Goal: Information Seeking & Learning: Check status

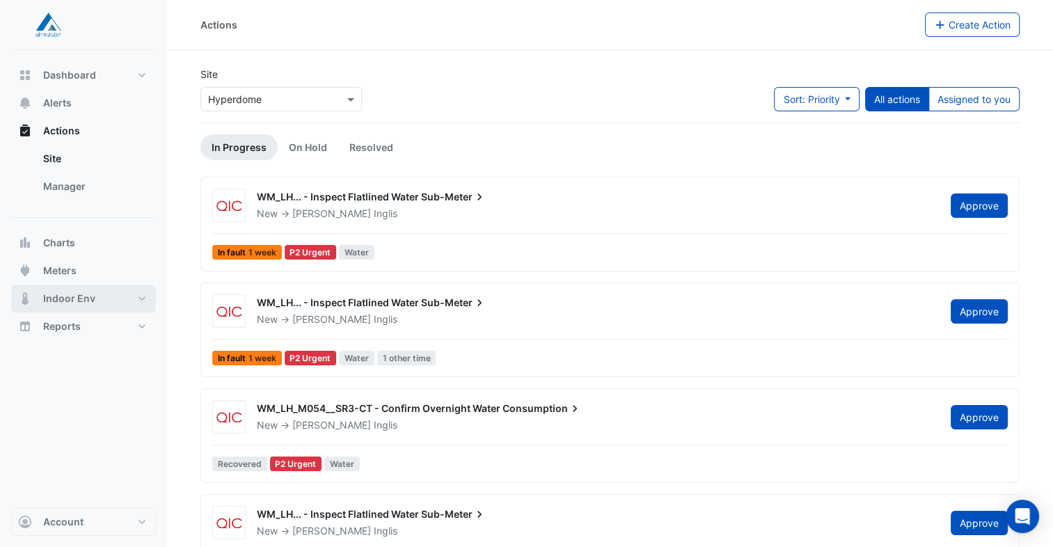
click at [100, 295] on button "Indoor Env" at bounding box center [83, 299] width 145 height 28
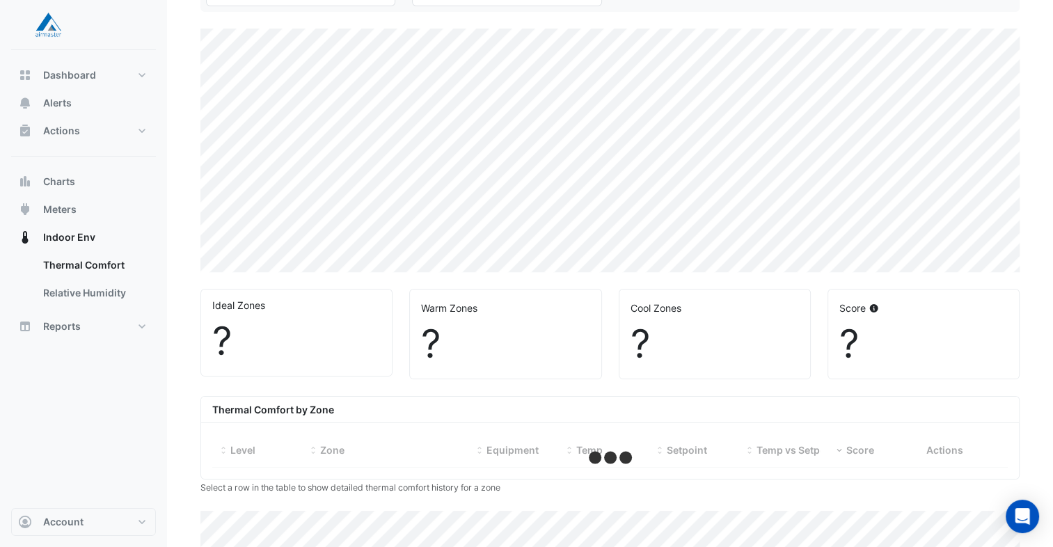
select select "**"
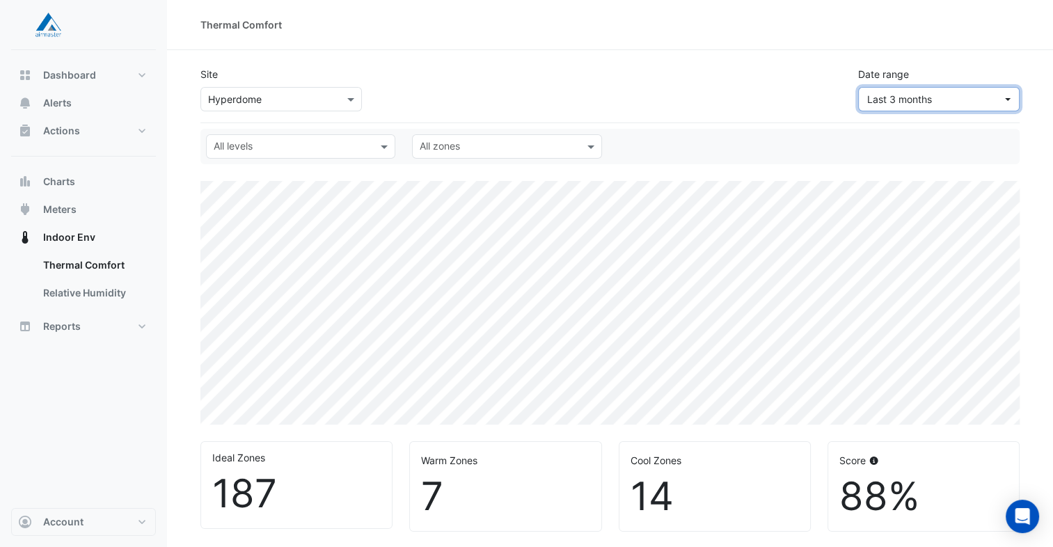
click at [978, 106] on button "Last 3 months" at bounding box center [938, 99] width 161 height 24
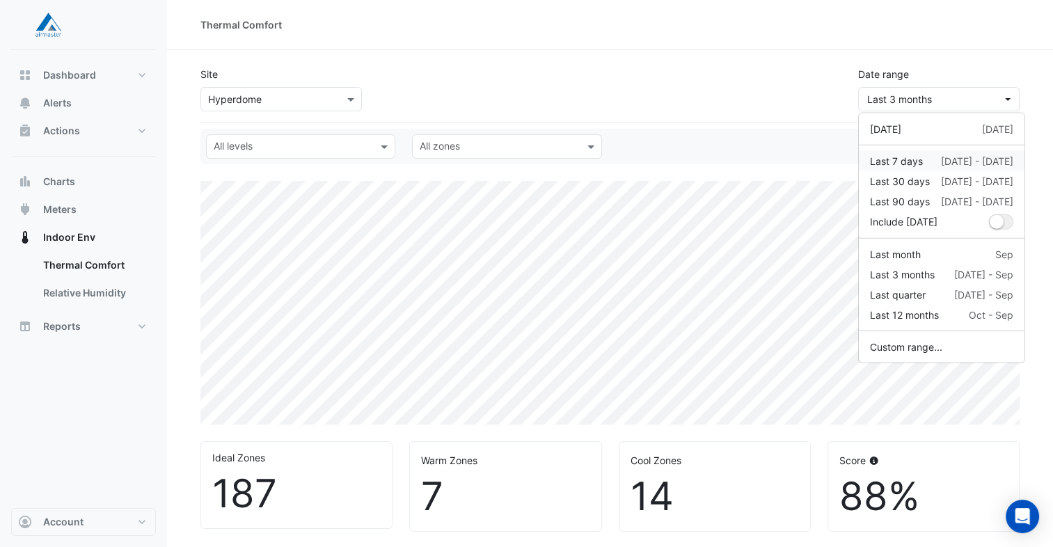
click at [935, 156] on div "Last 7 days [DATE] - [DATE]" at bounding box center [941, 161] width 143 height 15
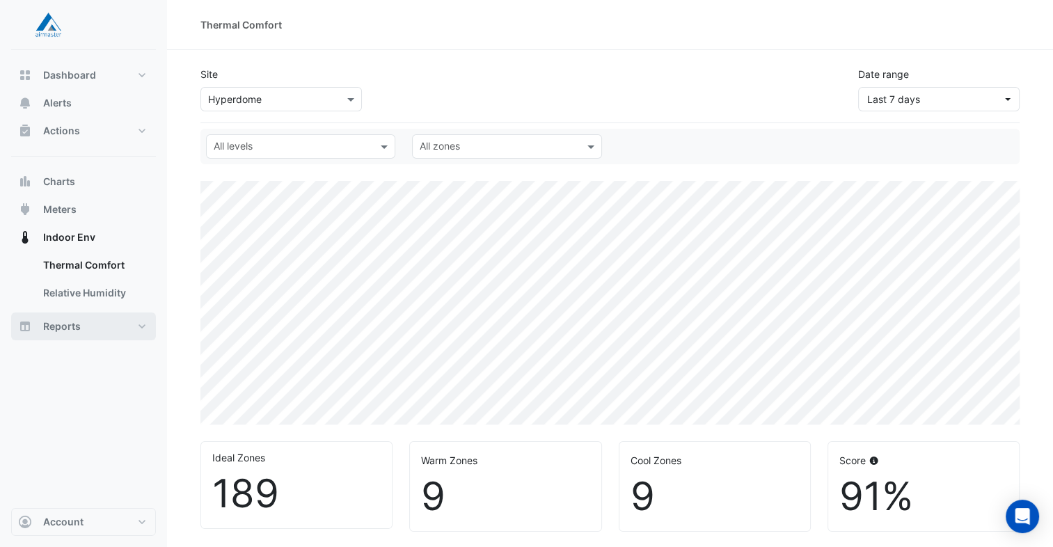
click at [113, 326] on button "Reports" at bounding box center [83, 327] width 145 height 28
select select "**"
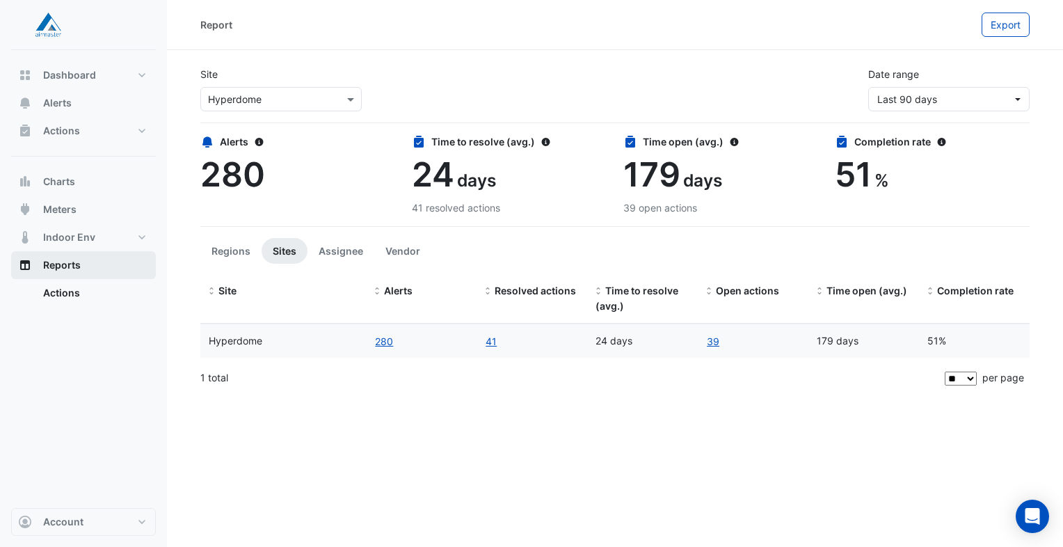
click at [87, 270] on button "Reports" at bounding box center [83, 265] width 145 height 28
click at [86, 232] on span "Indoor Env" at bounding box center [69, 237] width 52 height 14
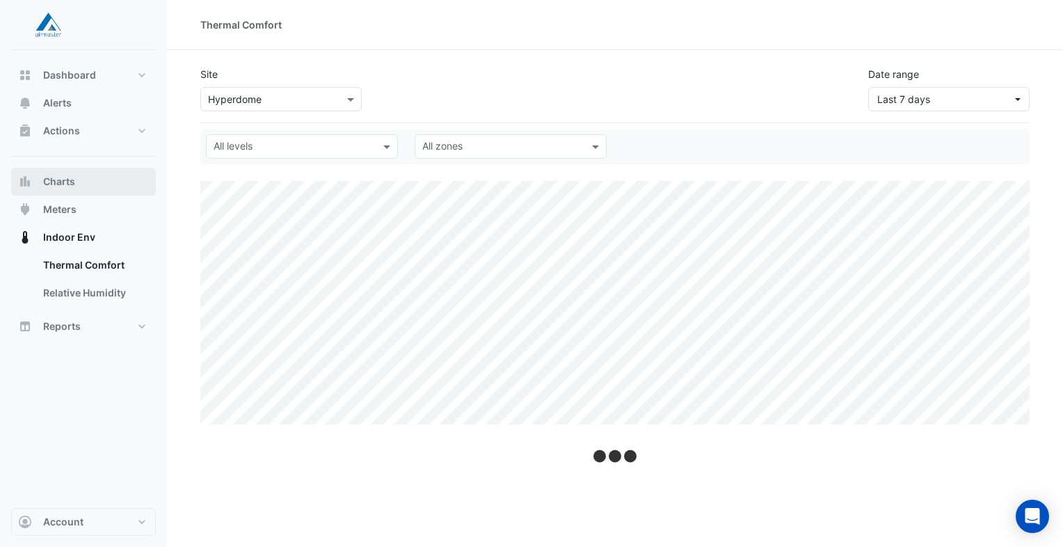
click at [79, 182] on button "Charts" at bounding box center [83, 182] width 145 height 28
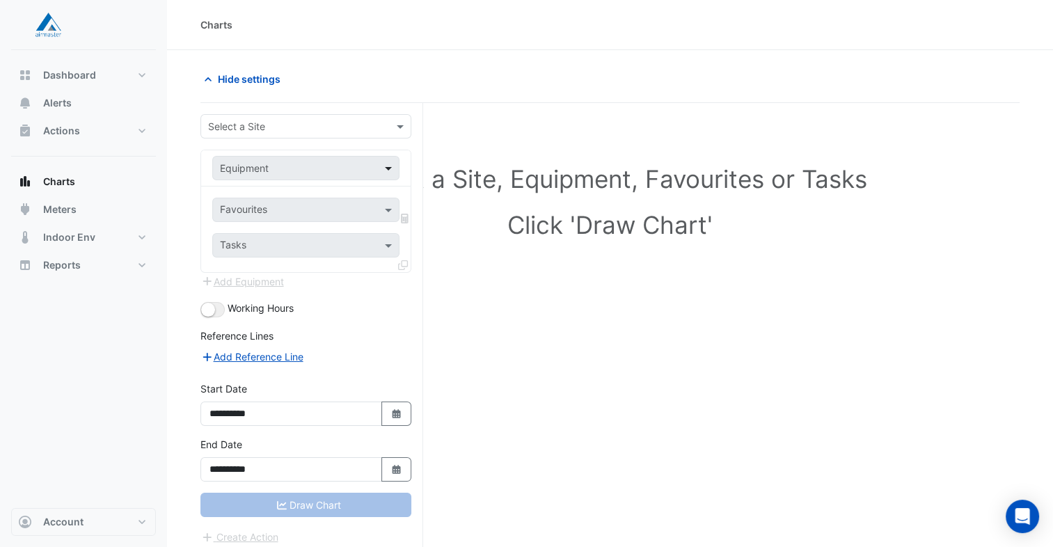
click at [387, 166] on span at bounding box center [389, 168] width 17 height 15
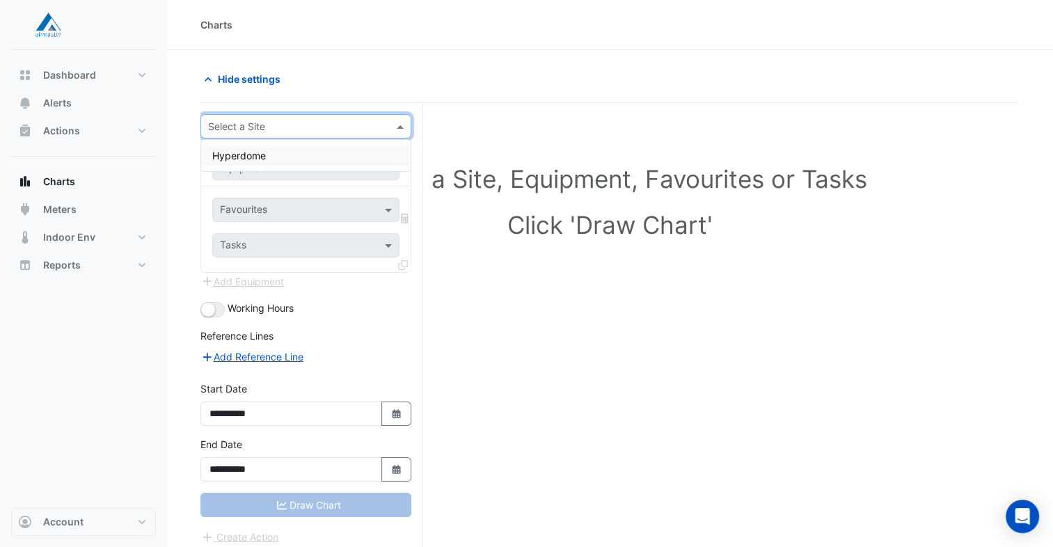
click at [395, 132] on span at bounding box center [401, 126] width 17 height 15
click at [370, 150] on div "Hyperdome" at bounding box center [305, 155] width 209 height 20
click at [387, 163] on span at bounding box center [389, 168] width 17 height 15
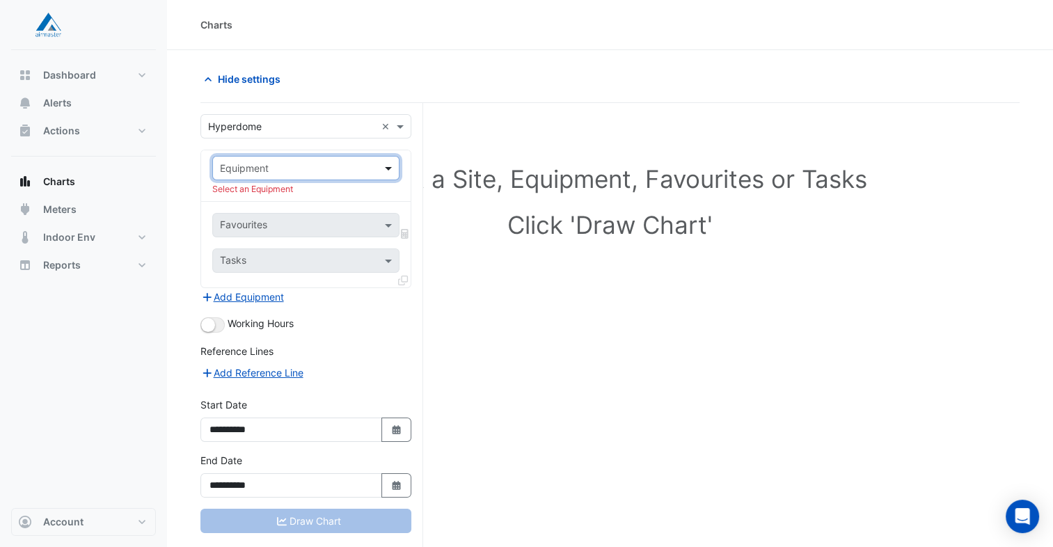
click at [392, 171] on span at bounding box center [389, 168] width 17 height 15
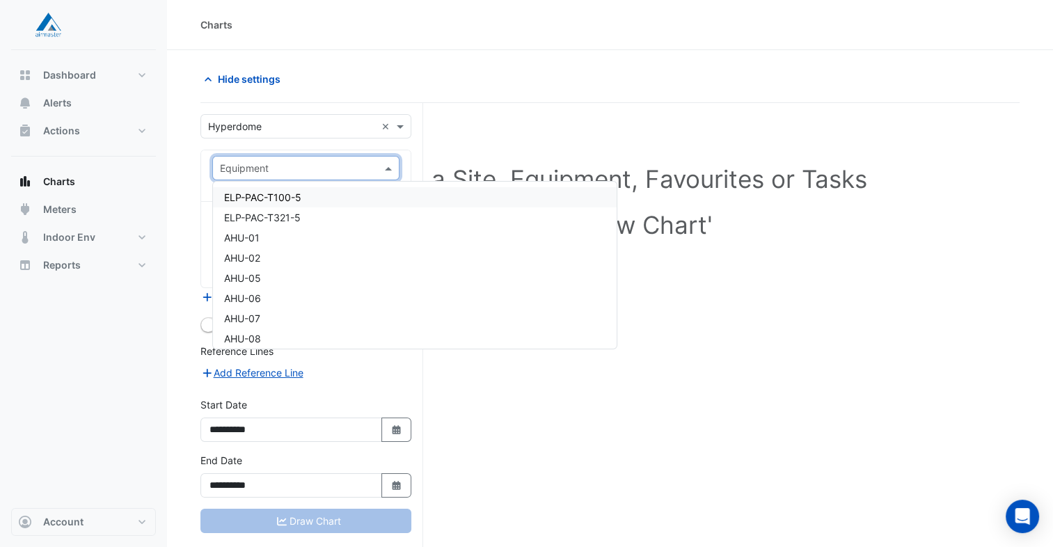
click at [392, 171] on span at bounding box center [389, 168] width 17 height 15
click at [387, 160] on div at bounding box center [306, 168] width 186 height 16
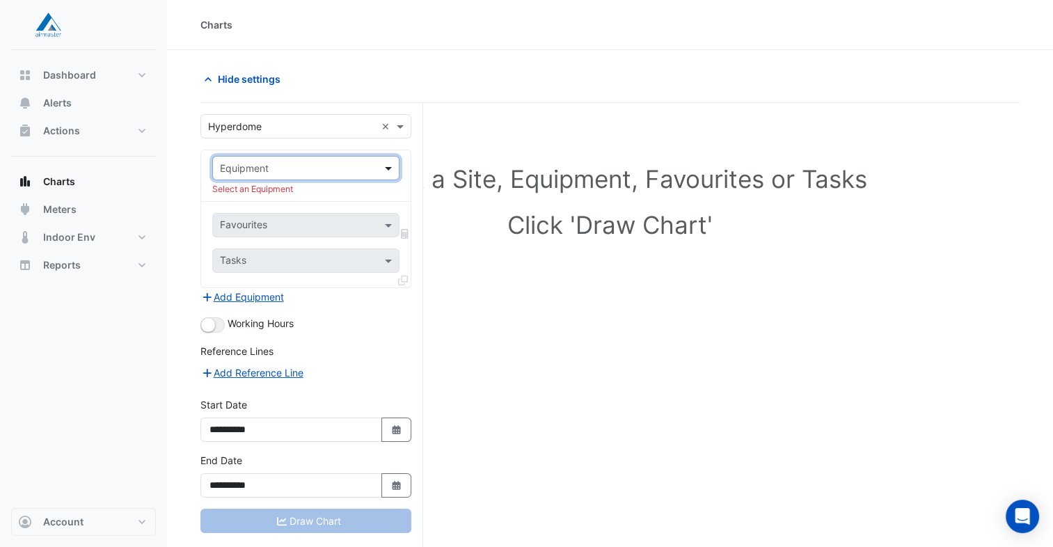
click at [387, 166] on span at bounding box center [389, 168] width 17 height 15
click at [136, 221] on button "Meters" at bounding box center [83, 210] width 145 height 28
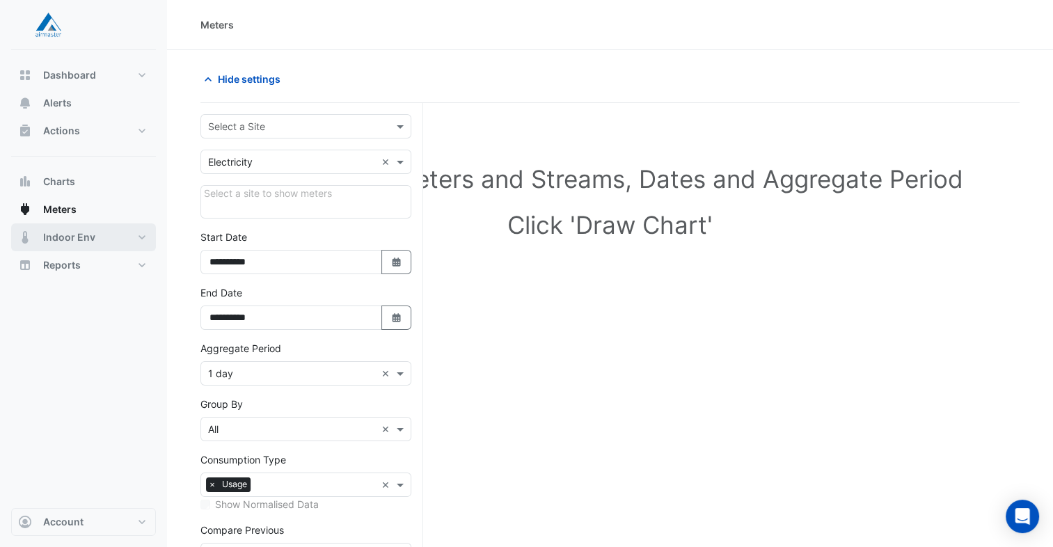
click at [108, 235] on button "Indoor Env" at bounding box center [83, 237] width 145 height 28
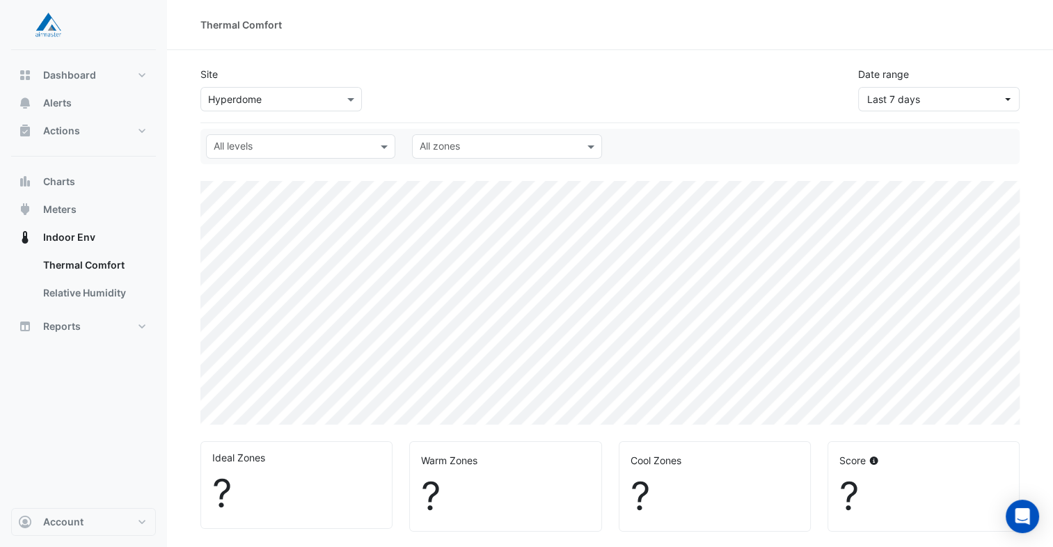
select select "**"
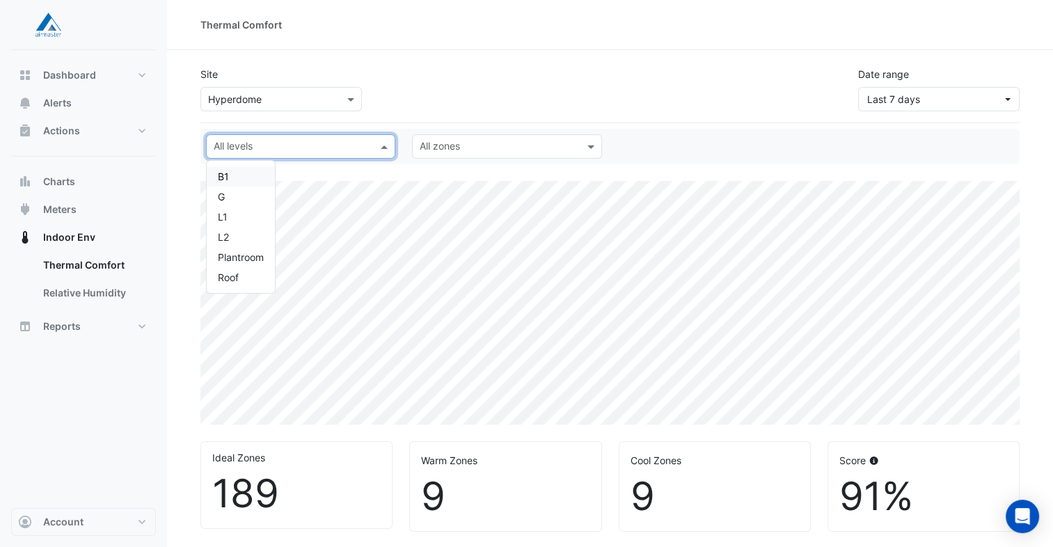
click at [386, 141] on span at bounding box center [385, 146] width 17 height 15
click at [595, 152] on span at bounding box center [592, 146] width 17 height 15
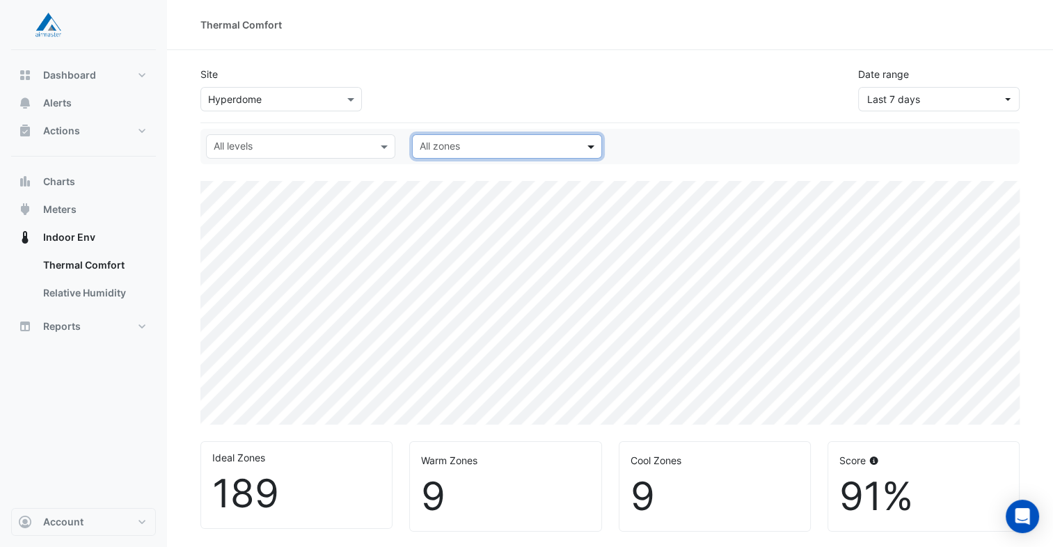
click at [595, 152] on span at bounding box center [592, 146] width 17 height 15
click at [55, 203] on span "Meters" at bounding box center [59, 210] width 33 height 14
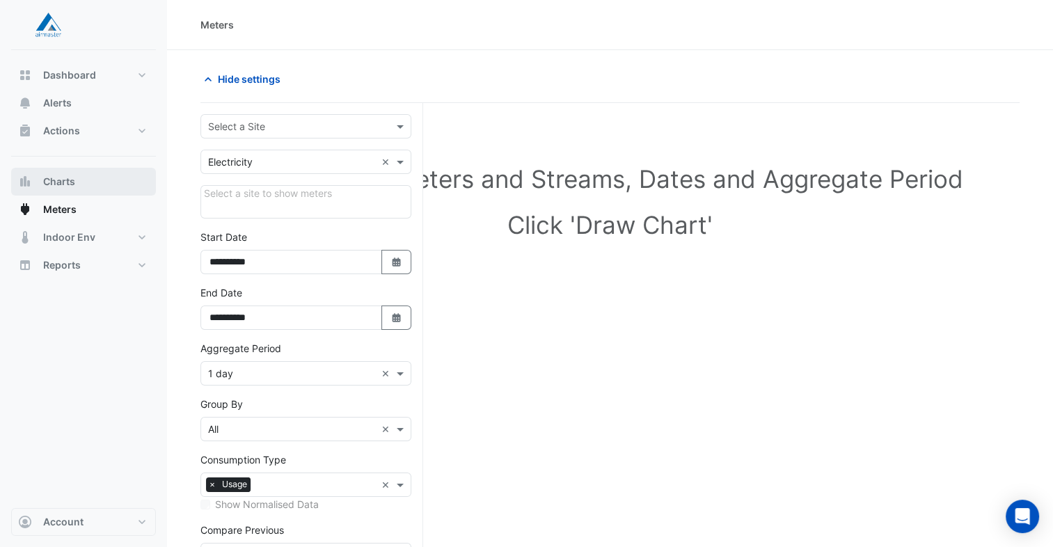
click at [58, 177] on span "Charts" at bounding box center [59, 182] width 32 height 14
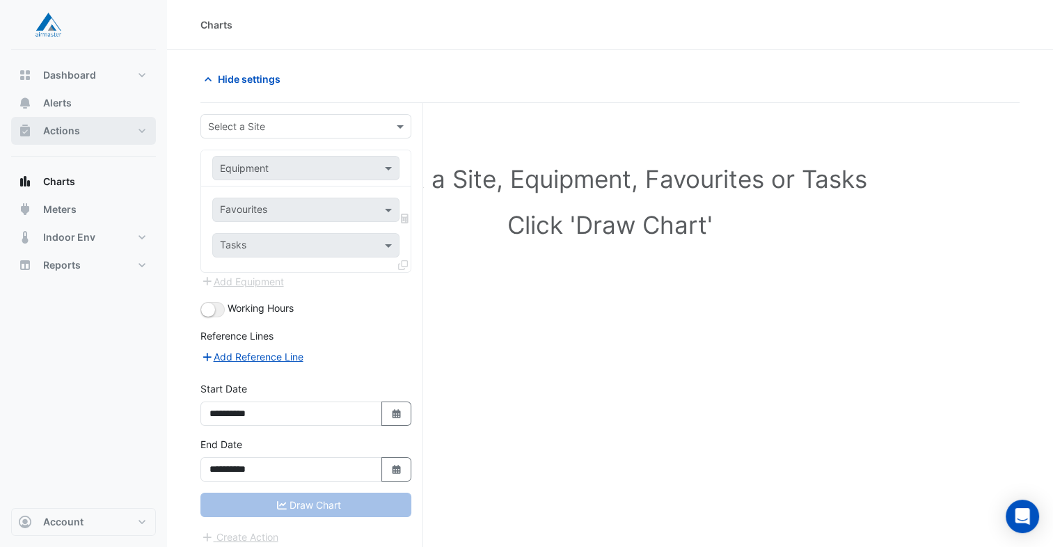
click at [67, 123] on button "Actions" at bounding box center [83, 131] width 145 height 28
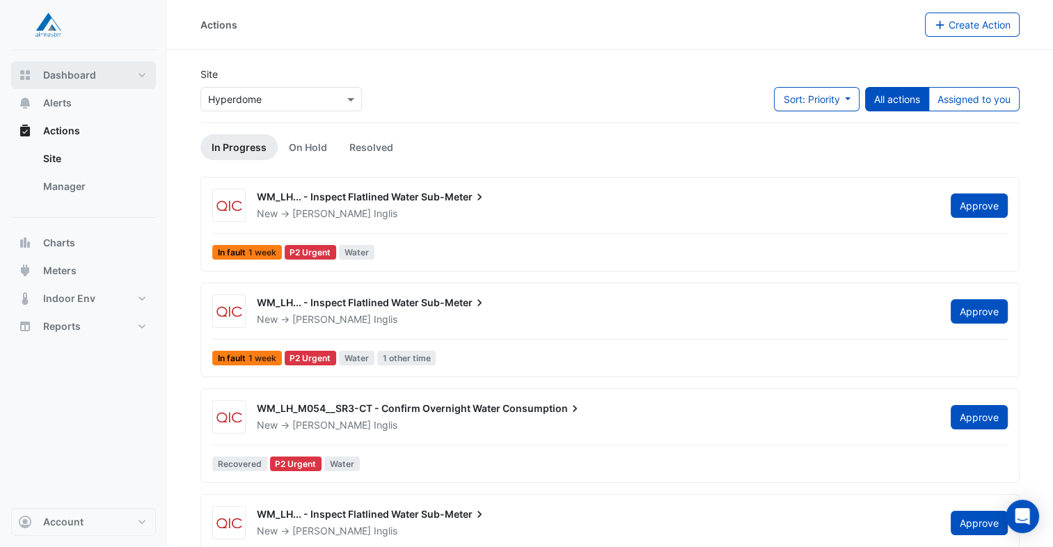
click at [61, 88] on button "Dashboard" at bounding box center [83, 75] width 145 height 28
select select "**"
